Goal: Information Seeking & Learning: Understand process/instructions

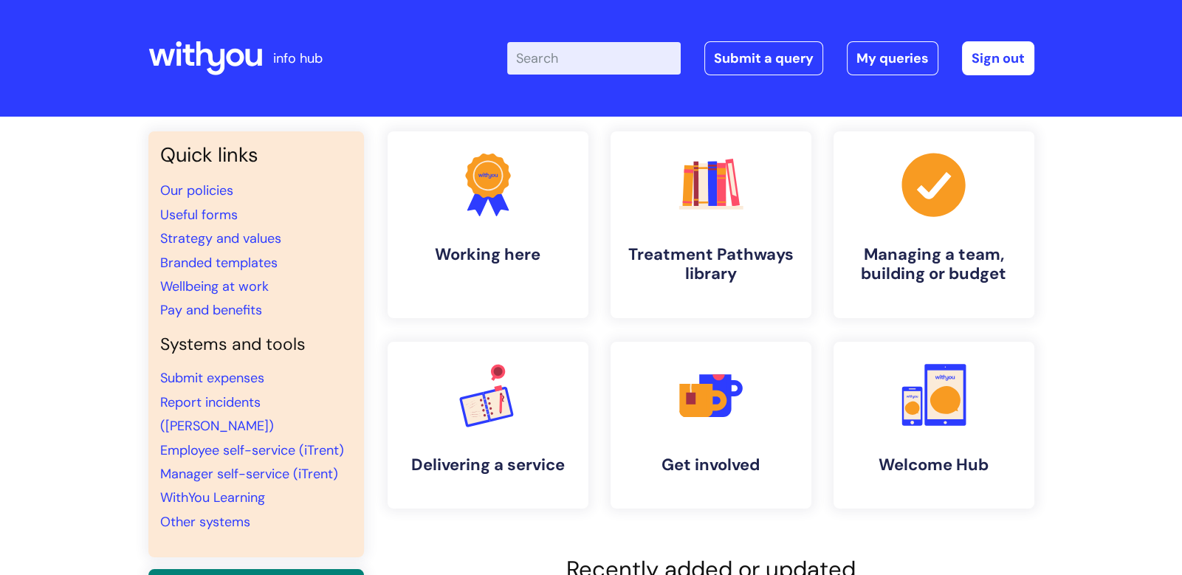
click at [582, 50] on input "Enter your search term here..." at bounding box center [593, 58] width 173 height 32
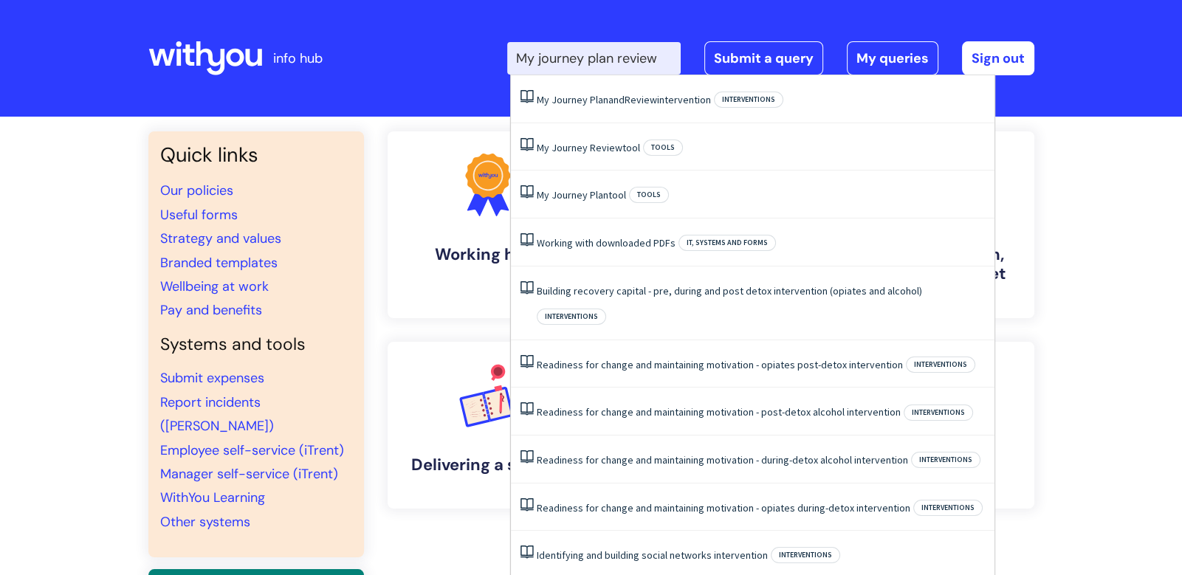
type input "My journey plan review"
click button "Search" at bounding box center [0, 0] width 0 height 0
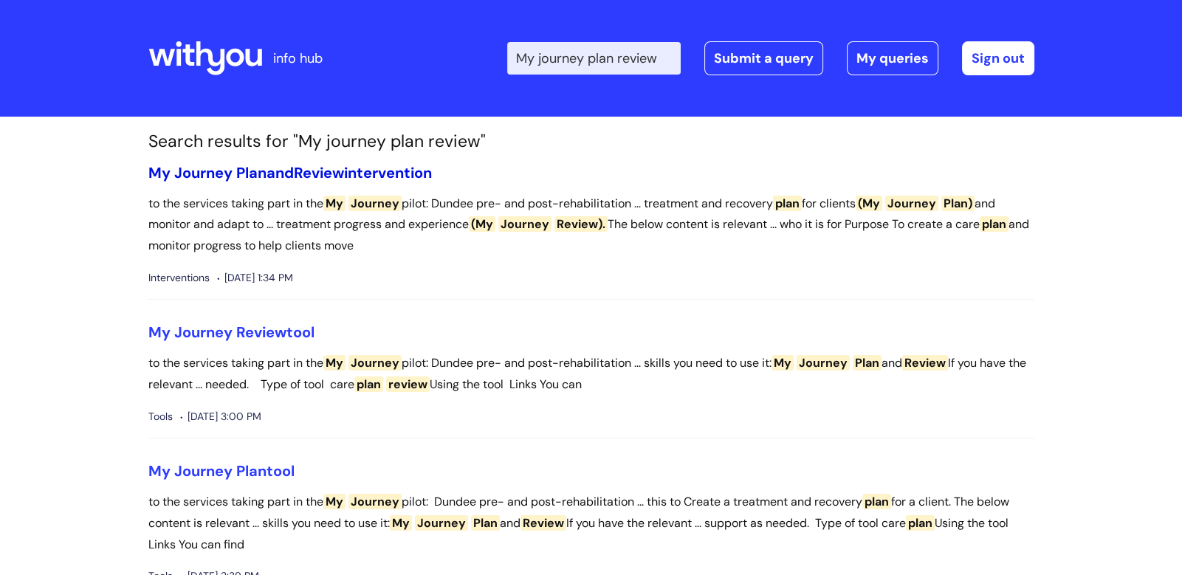
click at [273, 176] on link "My Journey Plan and Review intervention" at bounding box center [289, 172] width 283 height 19
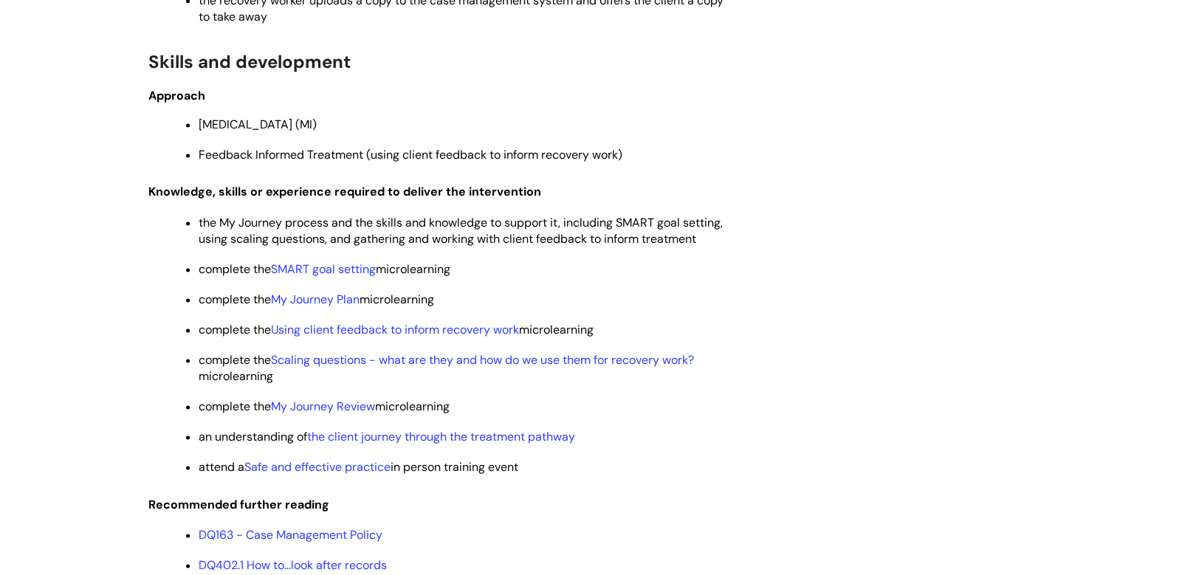
scroll to position [3068, 0]
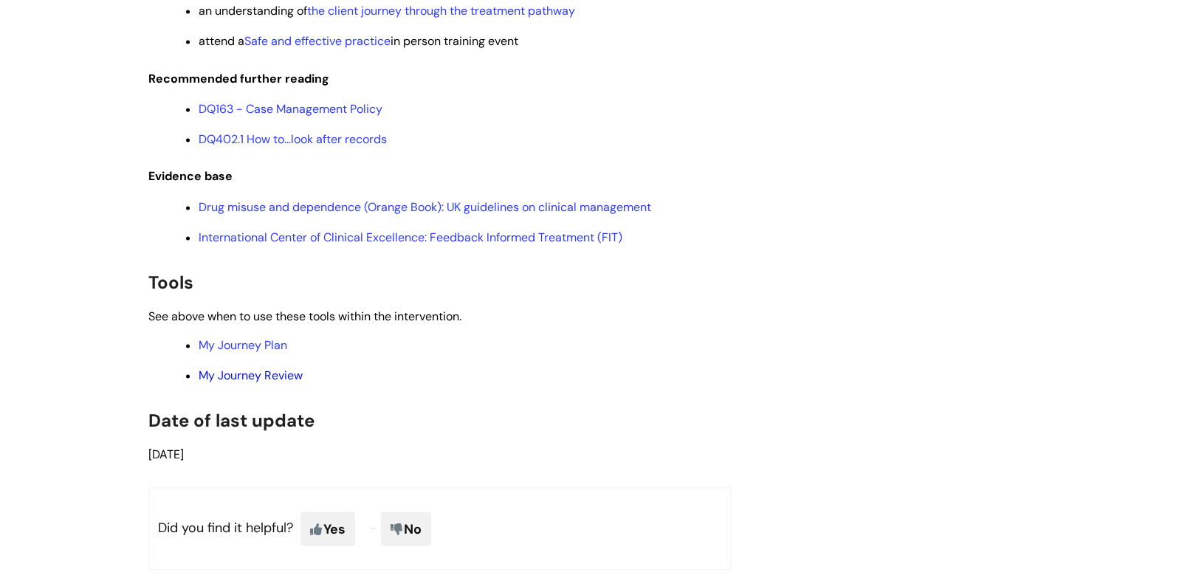
click at [285, 383] on link "My Journey Review" at bounding box center [251, 376] width 104 height 16
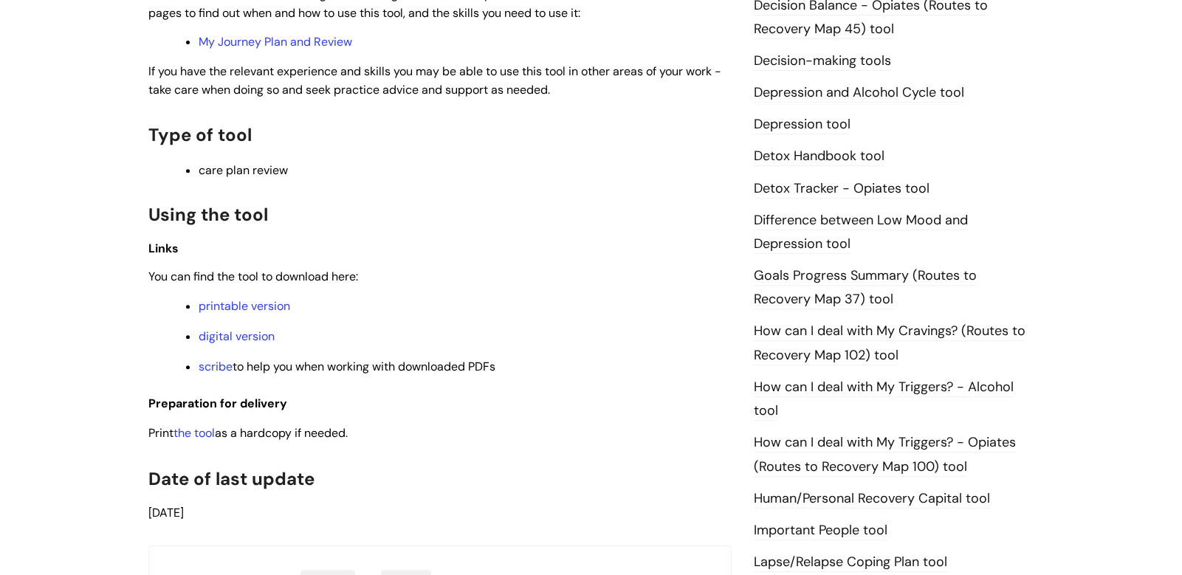
scroll to position [974, 0]
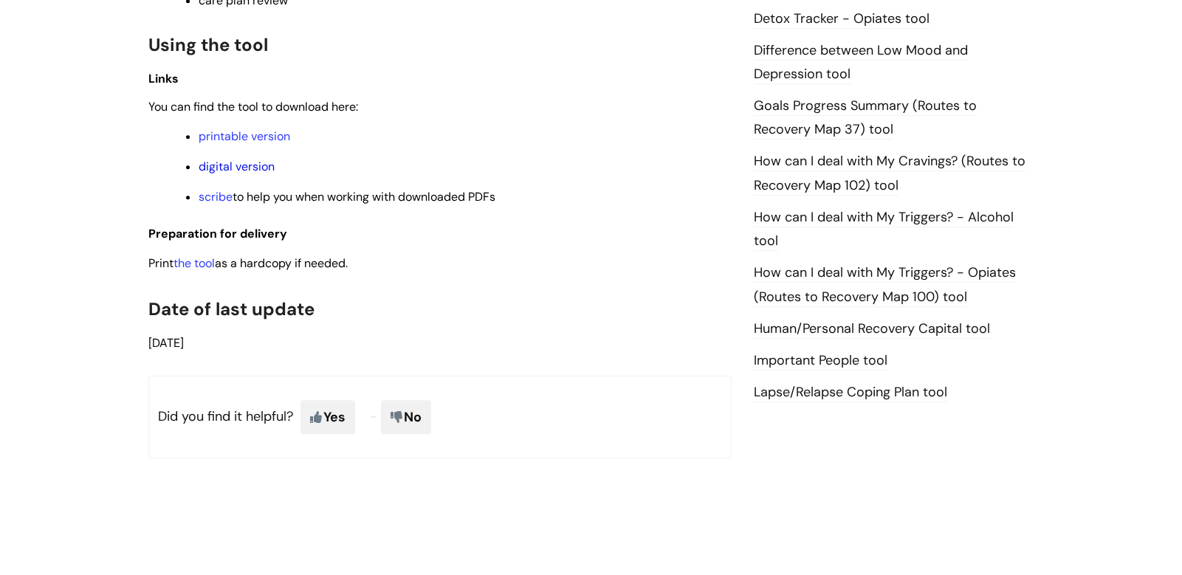
click at [216, 170] on link "digital version" at bounding box center [237, 167] width 76 height 16
